Goal: Navigation & Orientation: Find specific page/section

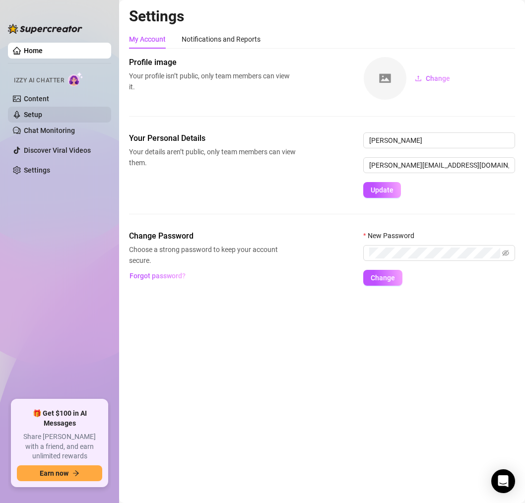
click at [42, 112] on link "Setup" at bounding box center [33, 115] width 18 height 8
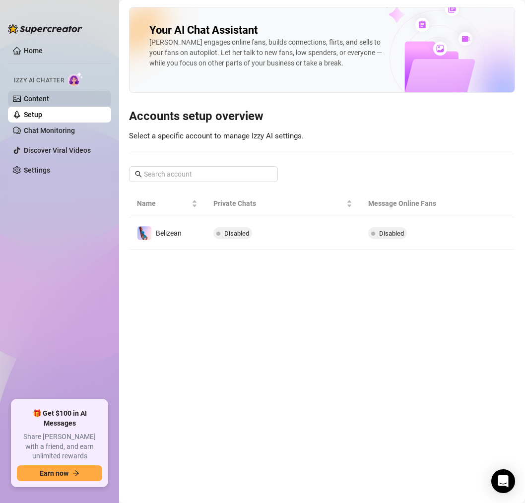
click at [49, 98] on link "Content" at bounding box center [36, 99] width 25 height 8
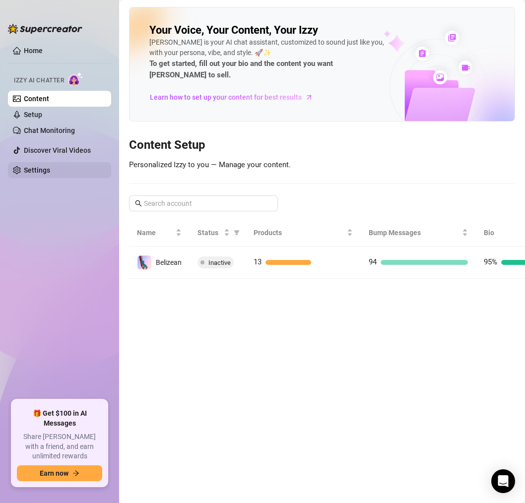
click at [50, 172] on link "Settings" at bounding box center [37, 170] width 26 height 8
